Goal: Information Seeking & Learning: Understand process/instructions

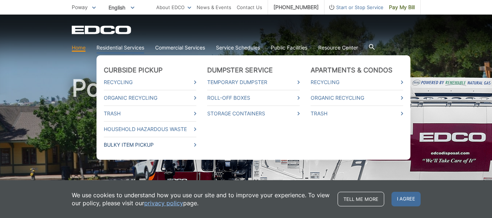
click at [181, 148] on link "Bulky Item Pickup" at bounding box center [150, 145] width 93 height 8
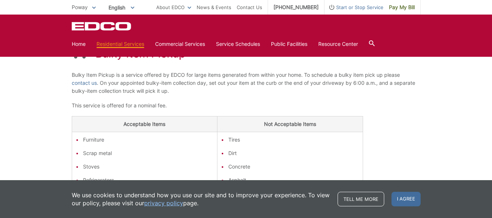
scroll to position [117, 0]
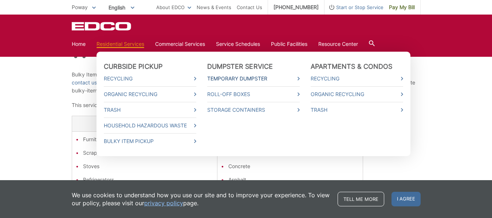
click at [245, 77] on link "Temporary Dumpster" at bounding box center [253, 79] width 93 height 8
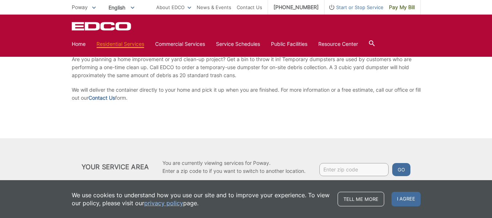
scroll to position [110, 0]
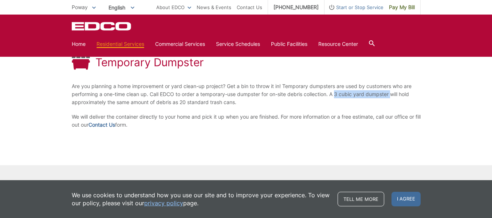
drag, startPoint x: 338, startPoint y: 97, endPoint x: 392, endPoint y: 95, distance: 54.7
click at [392, 95] on p "Are you planning a home improvement or yard clean-up project? Get a bin to thro…" at bounding box center [246, 94] width 349 height 24
copy p "3 cubic yard dumpster"
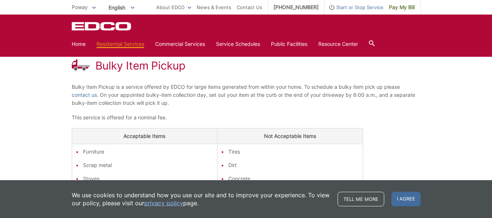
scroll to position [103, 0]
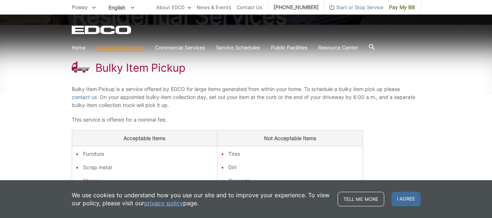
click at [64, 110] on div "Bulky Item Pickup Bulky Item Pickup is a service offered by EDCO for large item…" at bounding box center [246, 192] width 492 height 335
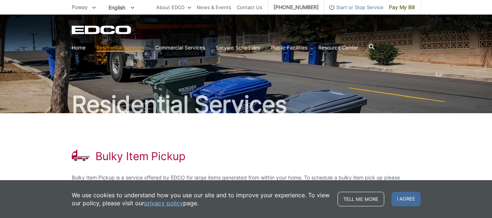
scroll to position [0, 0]
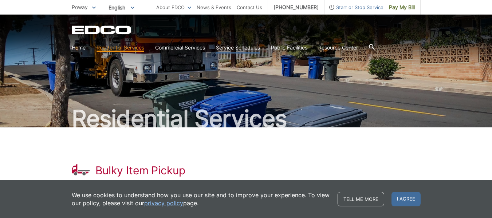
click at [239, 45] on link "Service Schedules" at bounding box center [238, 48] width 44 height 8
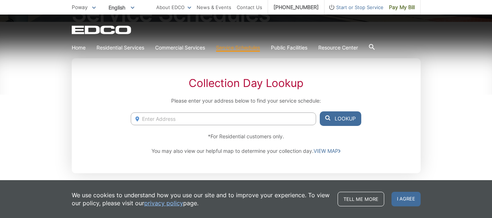
scroll to position [106, 0]
click at [400, 202] on span "I agree" at bounding box center [406, 199] width 29 height 15
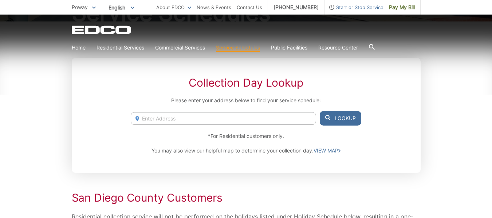
click at [299, 116] on input "Enter Address" at bounding box center [223, 118] width 185 height 13
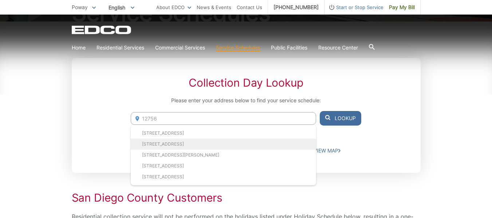
click at [244, 143] on li "[STREET_ADDRESS]" at bounding box center [223, 144] width 185 height 11
type input "[STREET_ADDRESS]"
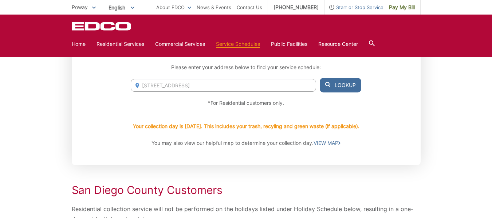
scroll to position [112, 0]
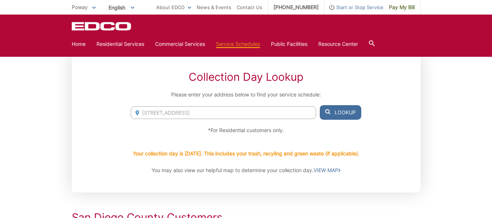
click at [359, 114] on button "Lookup" at bounding box center [341, 112] width 42 height 15
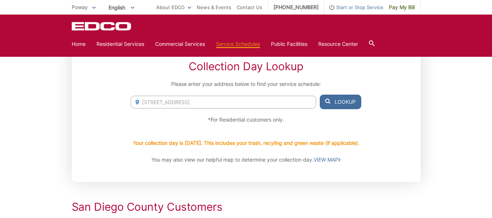
scroll to position [0, 0]
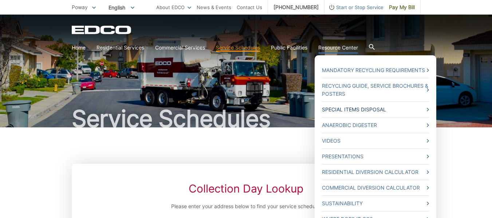
click at [377, 110] on link "Special Items Disposal" at bounding box center [375, 110] width 107 height 8
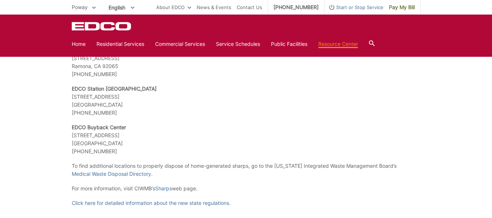
scroll to position [1383, 0]
